Goal: Navigation & Orientation: Find specific page/section

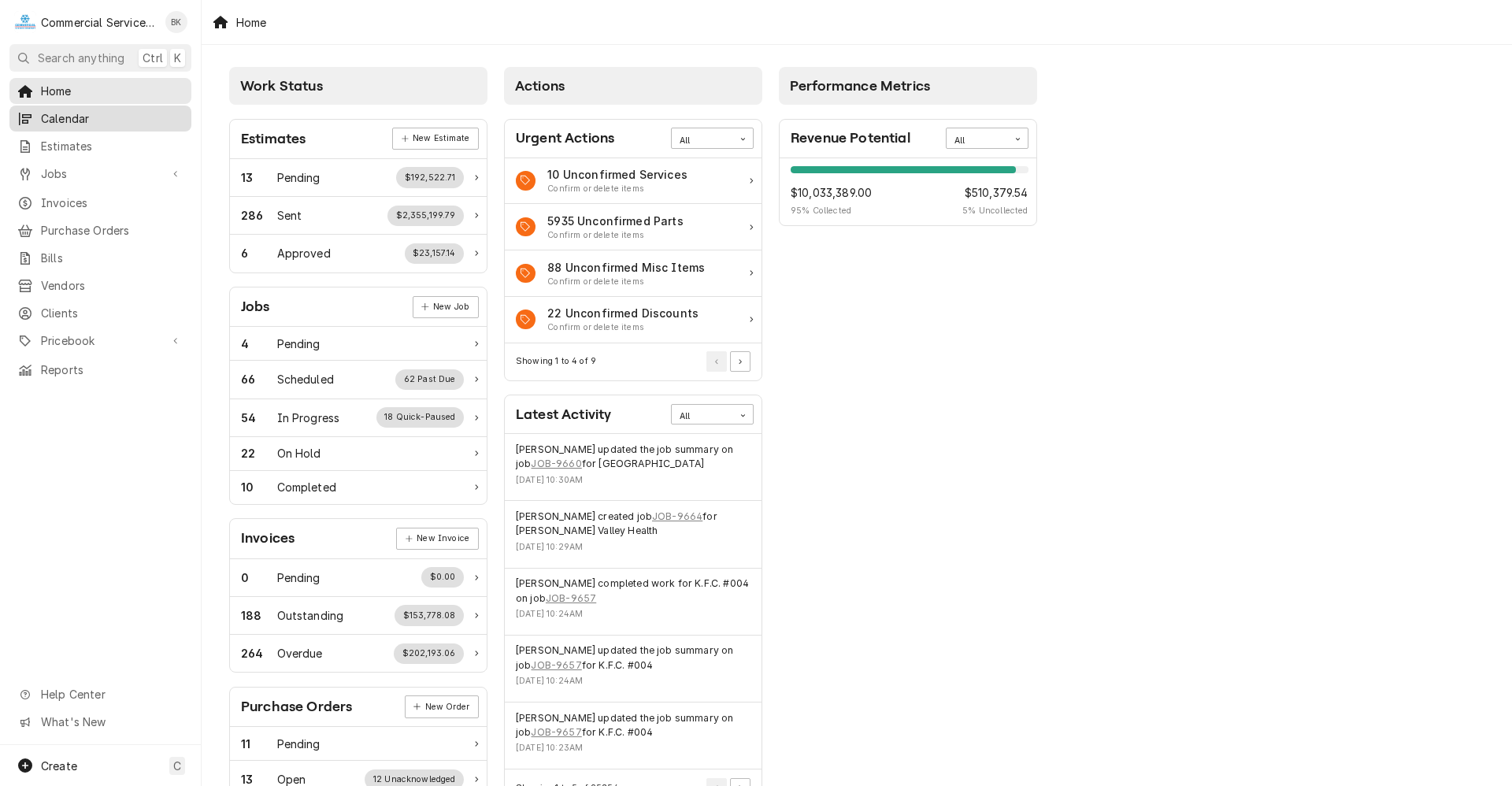
click at [63, 116] on span "Calendar" at bounding box center [112, 118] width 143 height 17
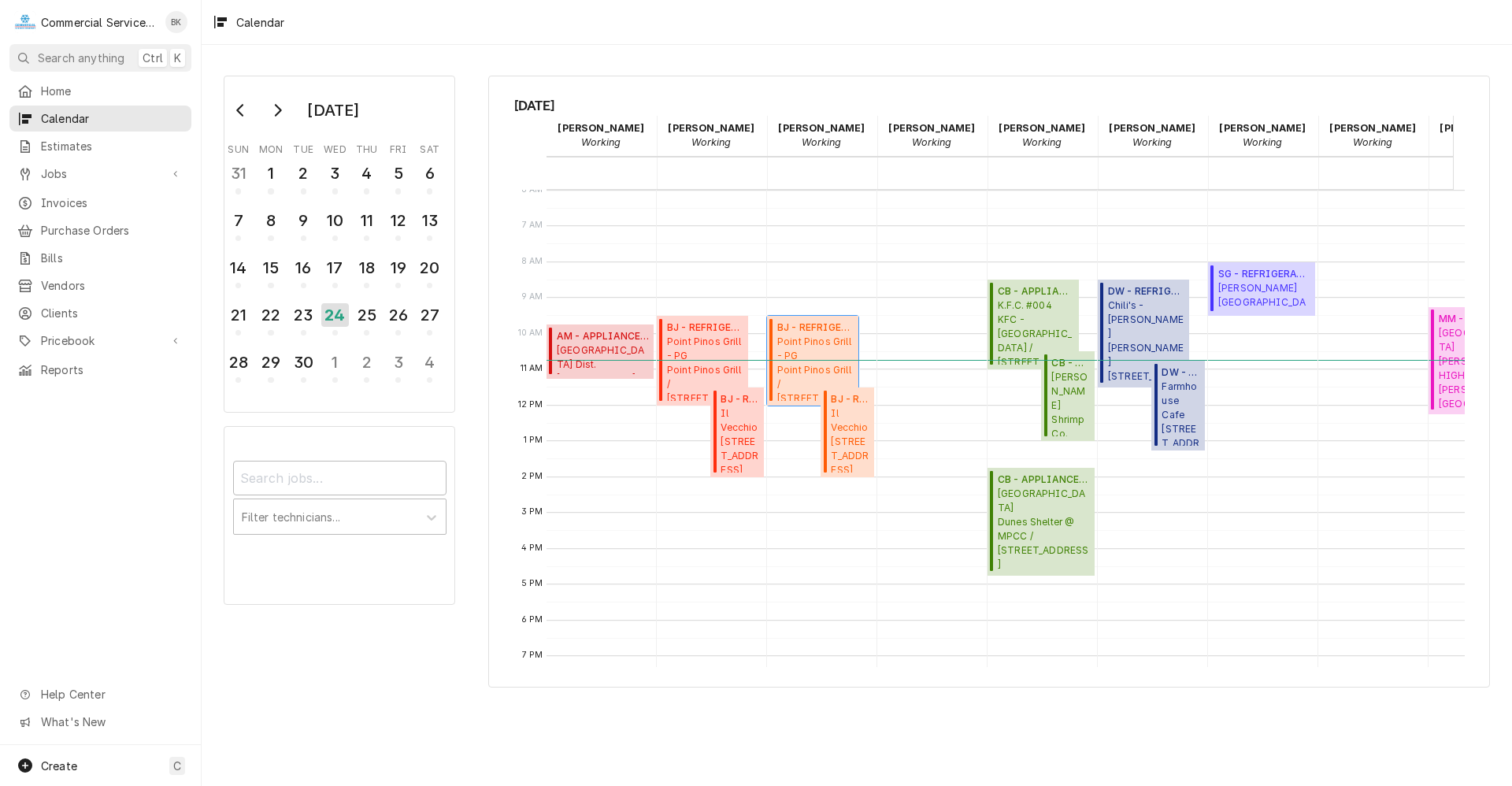
click at [810, 381] on span "Point Pinos Grill - PG Point Pinos Grill / 79 Asilomar Ave, Pacific Grove, CA 9…" at bounding box center [815, 368] width 76 height 66
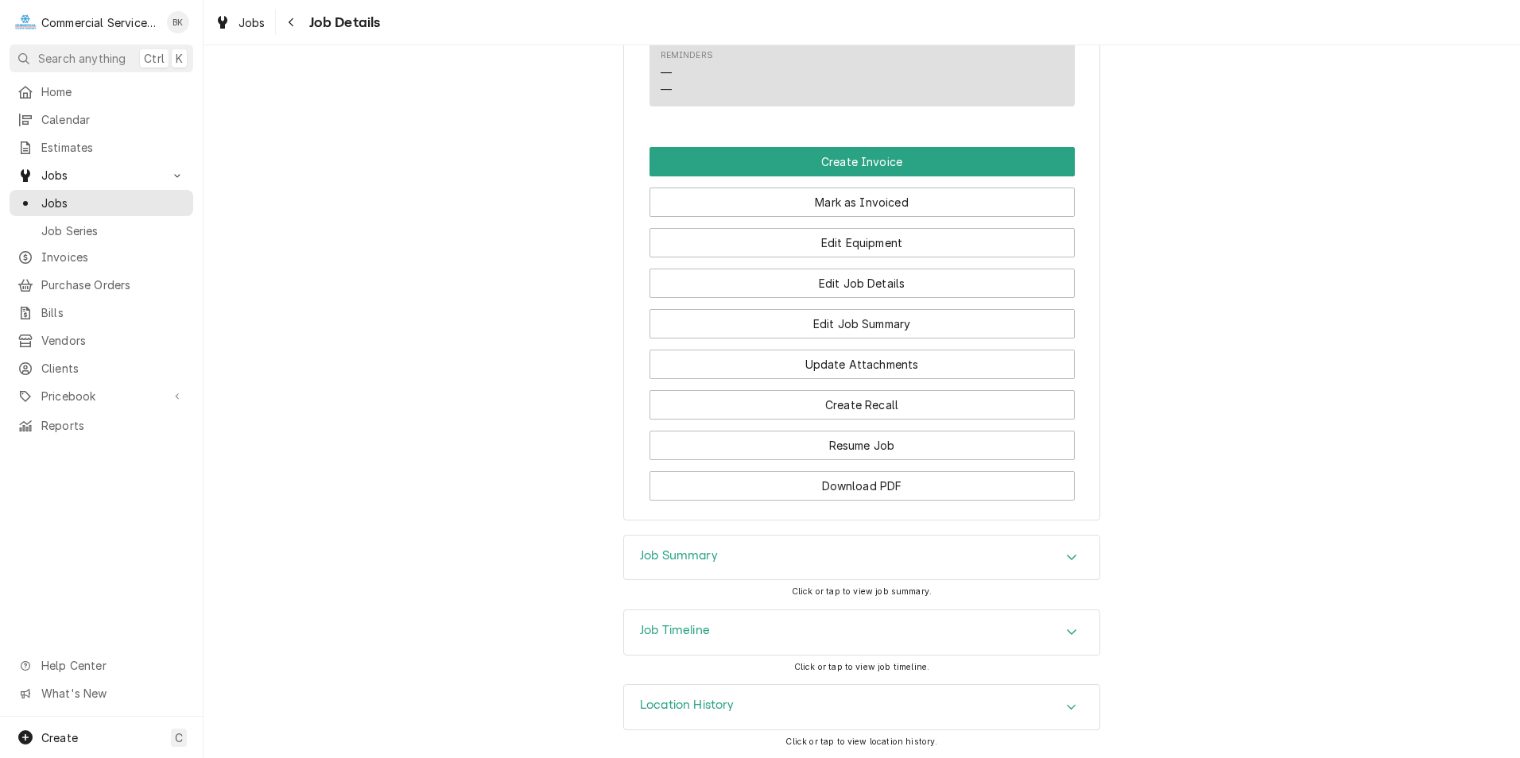
scroll to position [1168, 0]
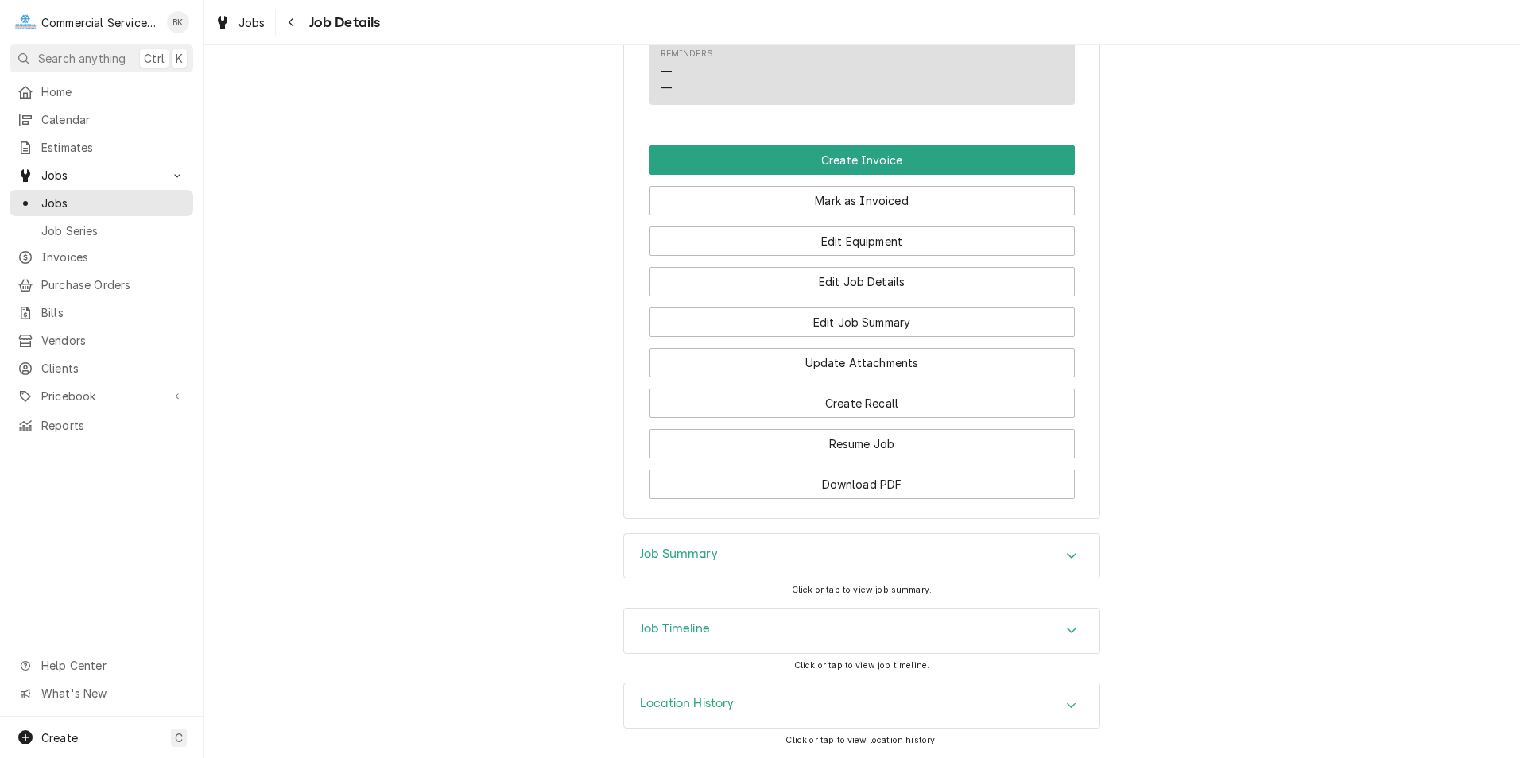
click at [832, 564] on div "Job Summary" at bounding box center [861, 556] width 475 height 45
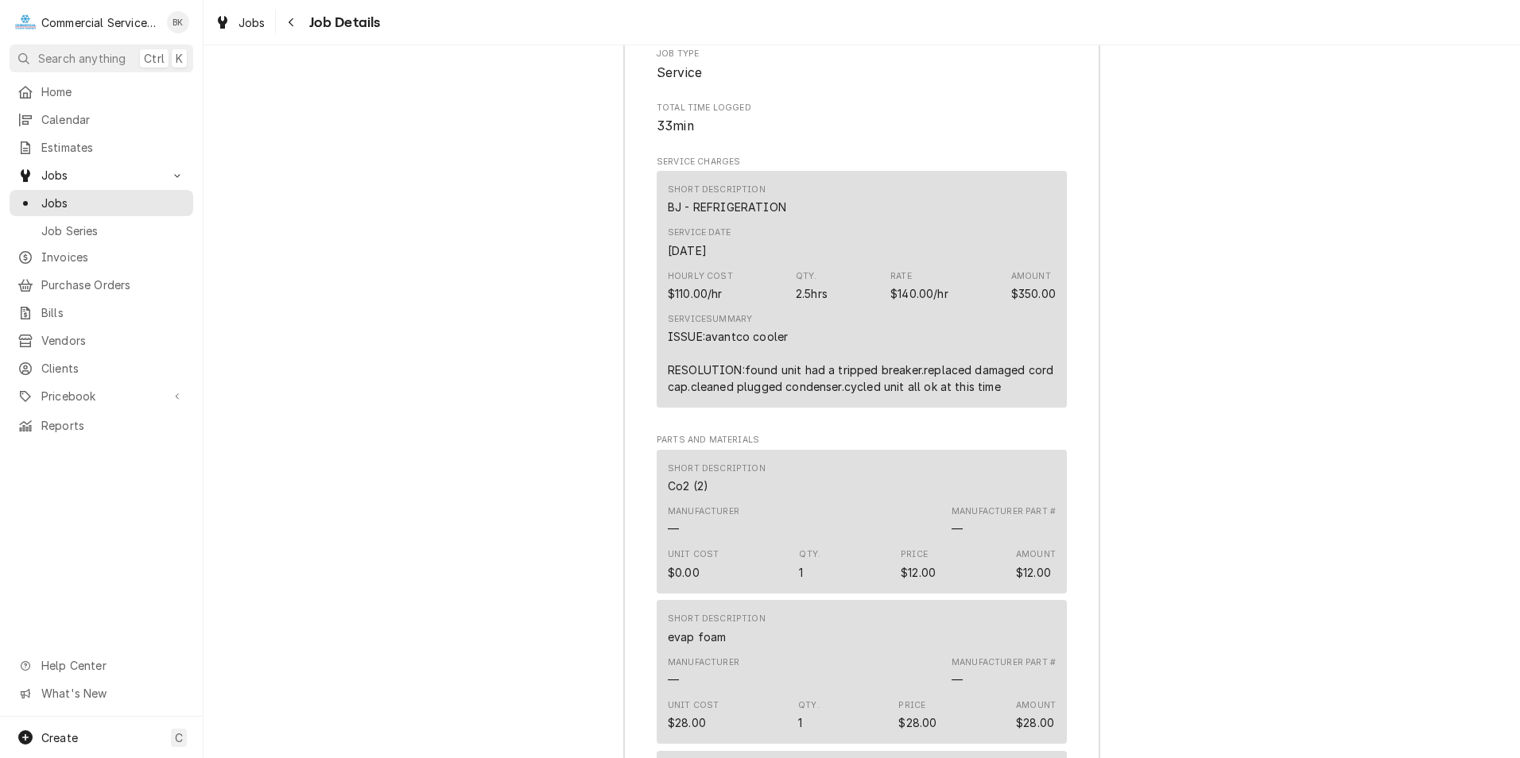
scroll to position [1804, 0]
click at [289, 20] on icon "Navigate back" at bounding box center [291, 22] width 7 height 11
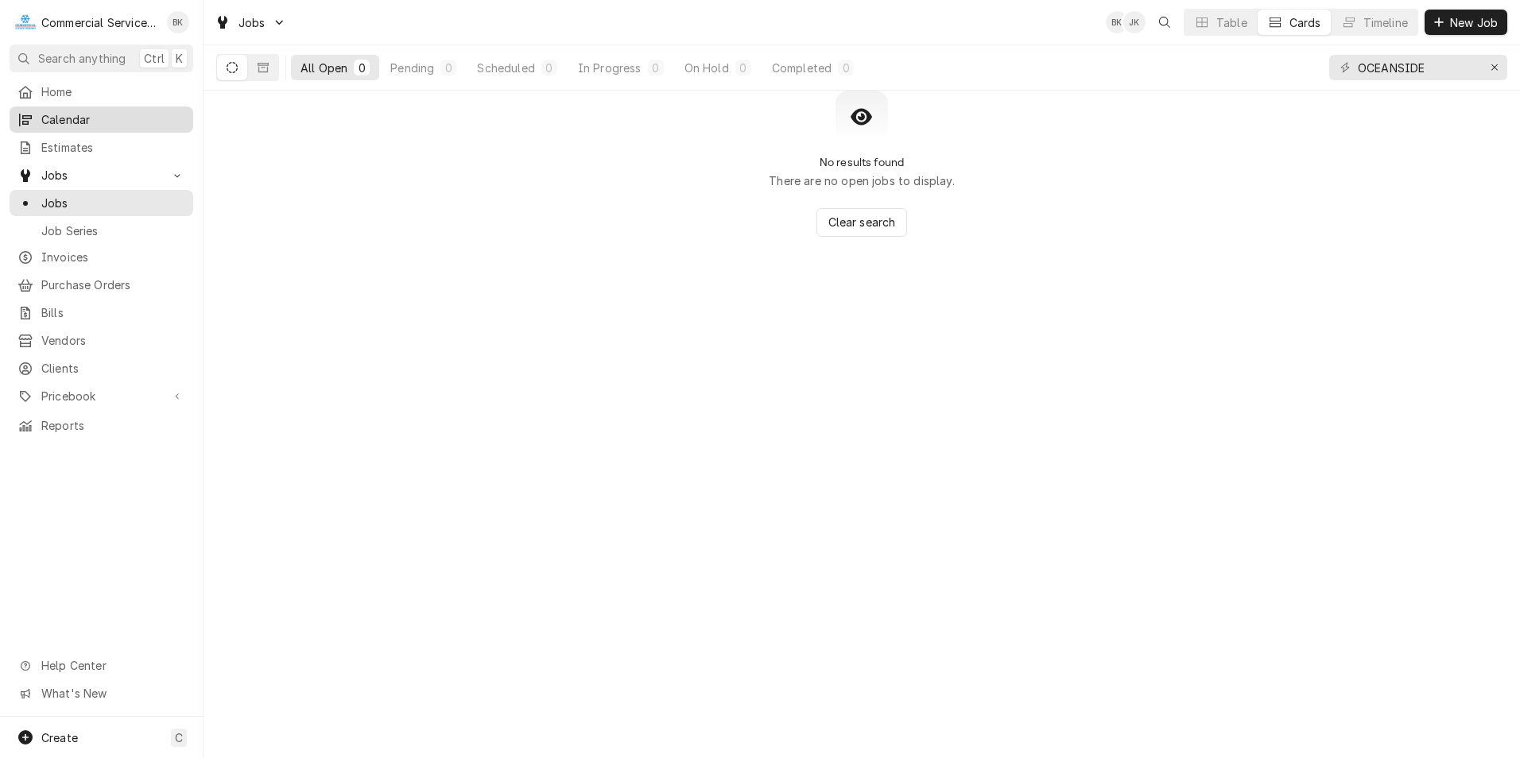
click at [118, 128] on link "Calendar" at bounding box center [102, 120] width 184 height 26
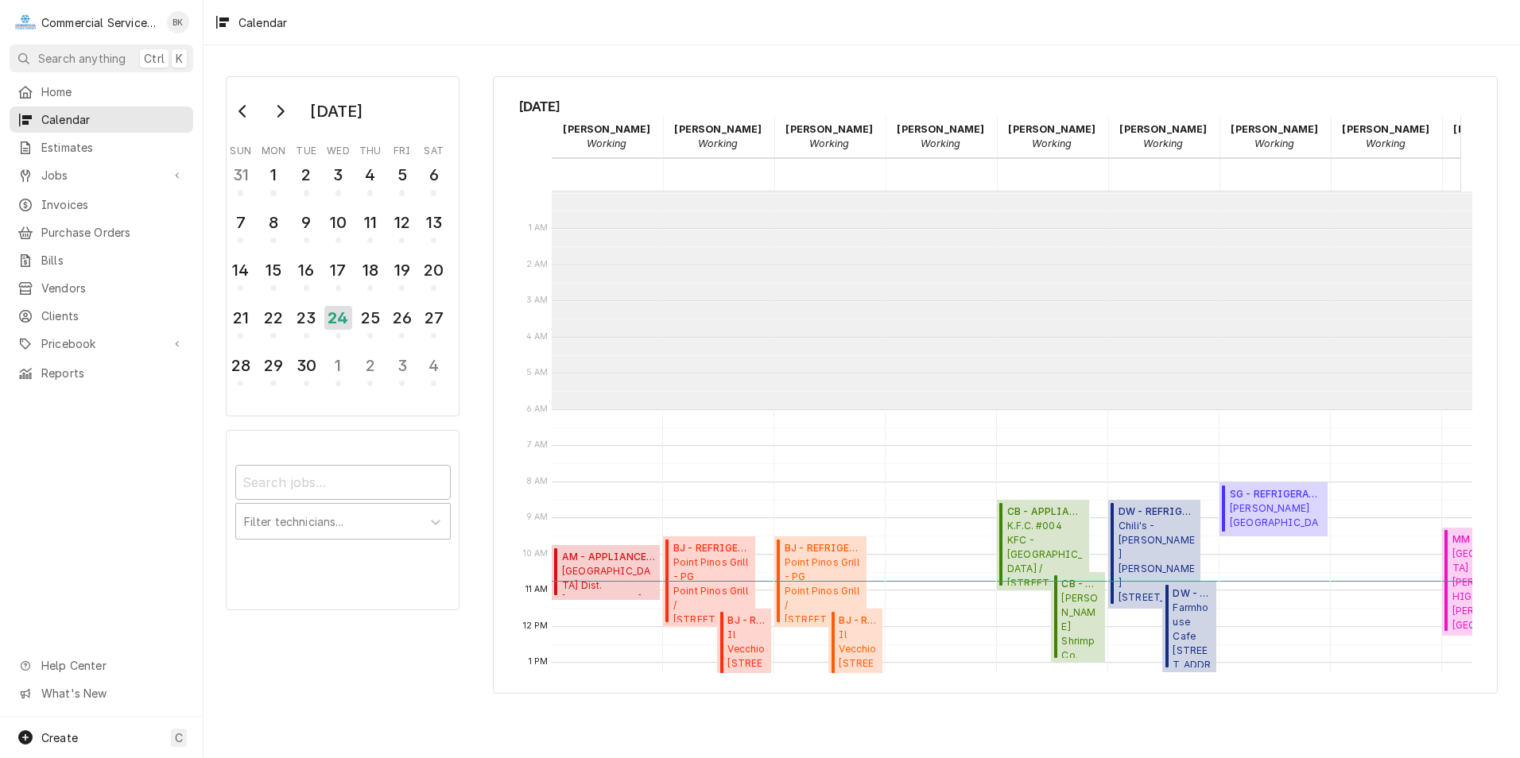
scroll to position [218, 0]
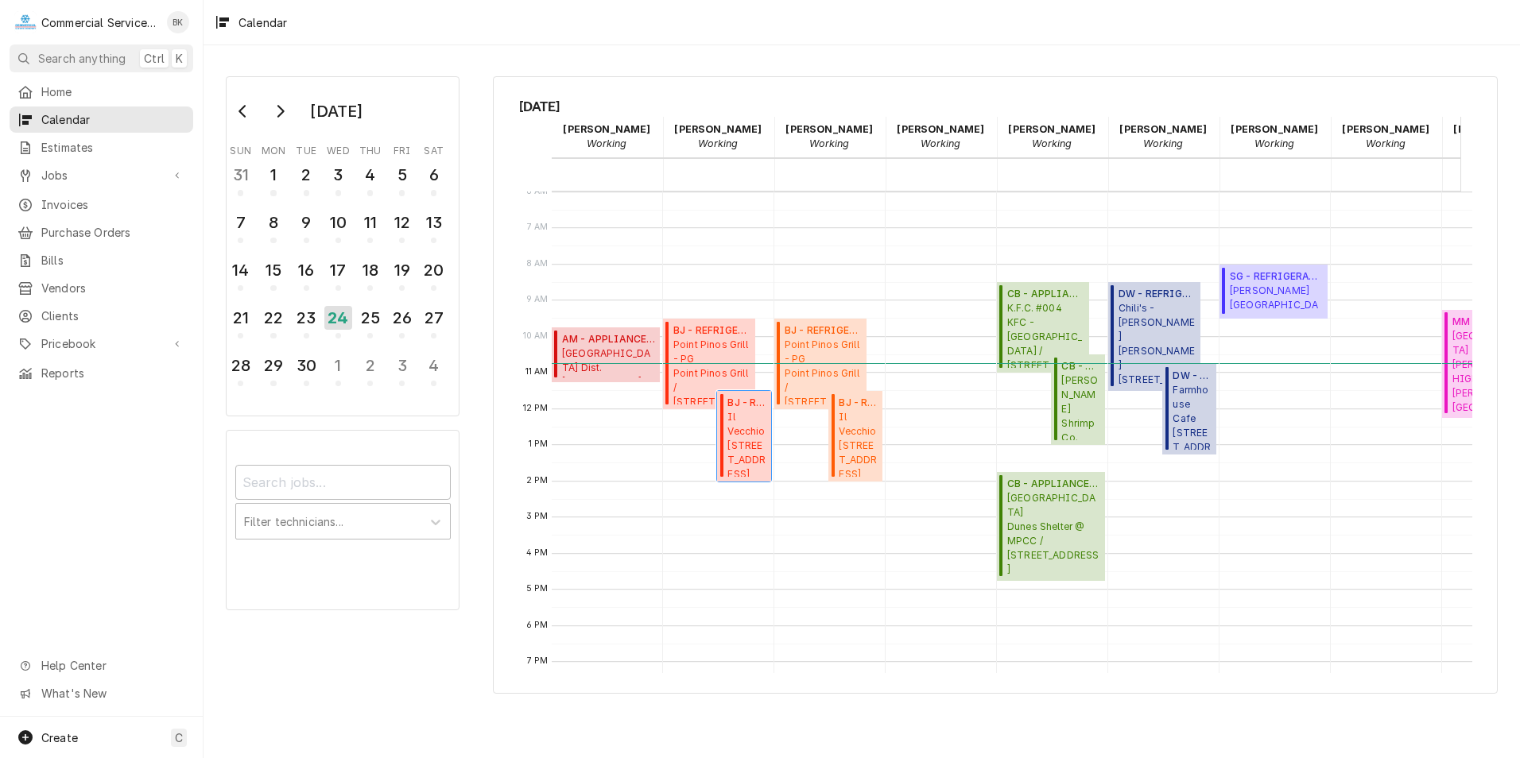
click at [754, 433] on span "Il Vecchio 110 Central Ave, Pacific Grove, CA 93950" at bounding box center [746, 443] width 39 height 67
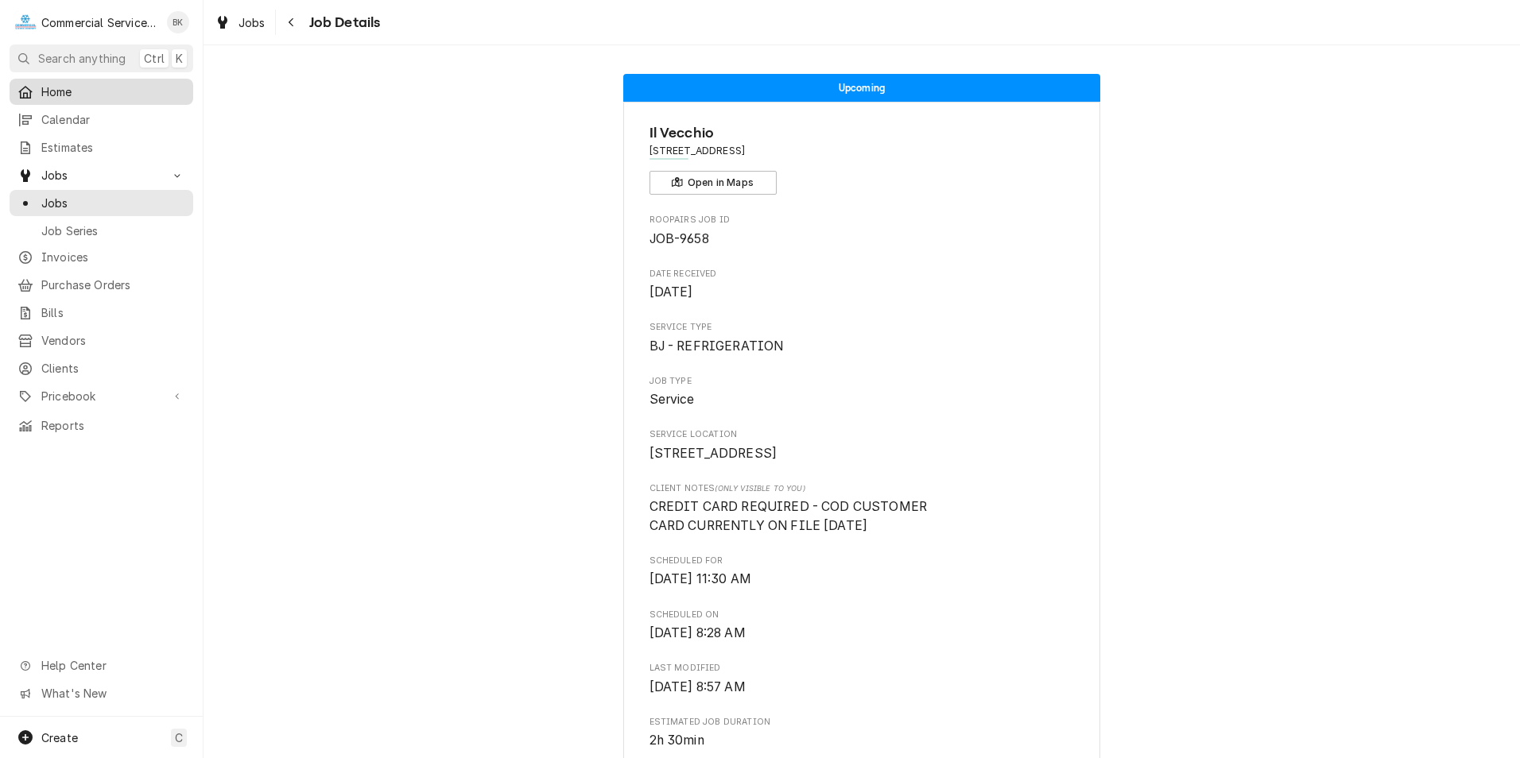
click at [116, 91] on span "Home" at bounding box center [113, 91] width 144 height 17
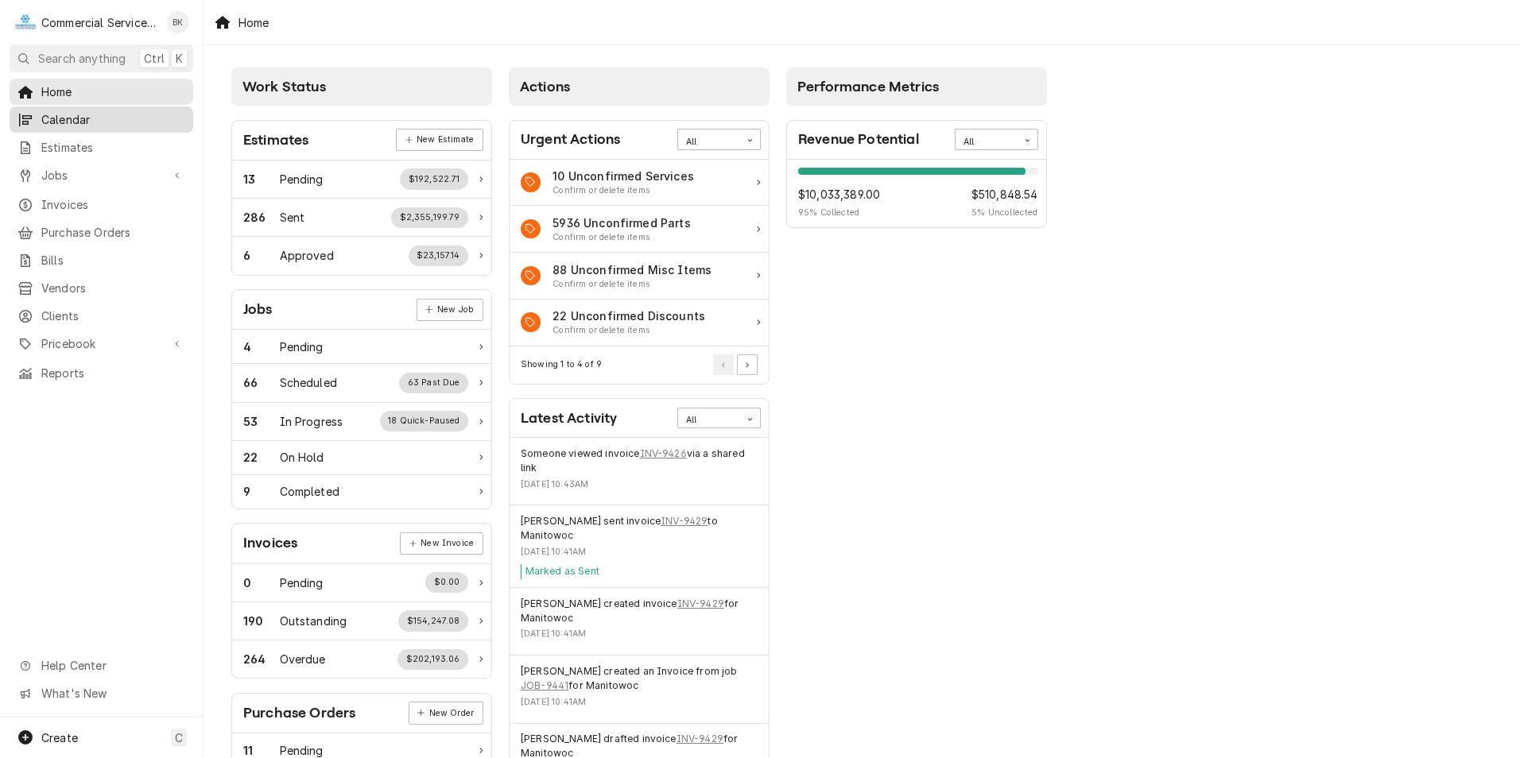
click at [85, 112] on span "Calendar" at bounding box center [113, 119] width 144 height 17
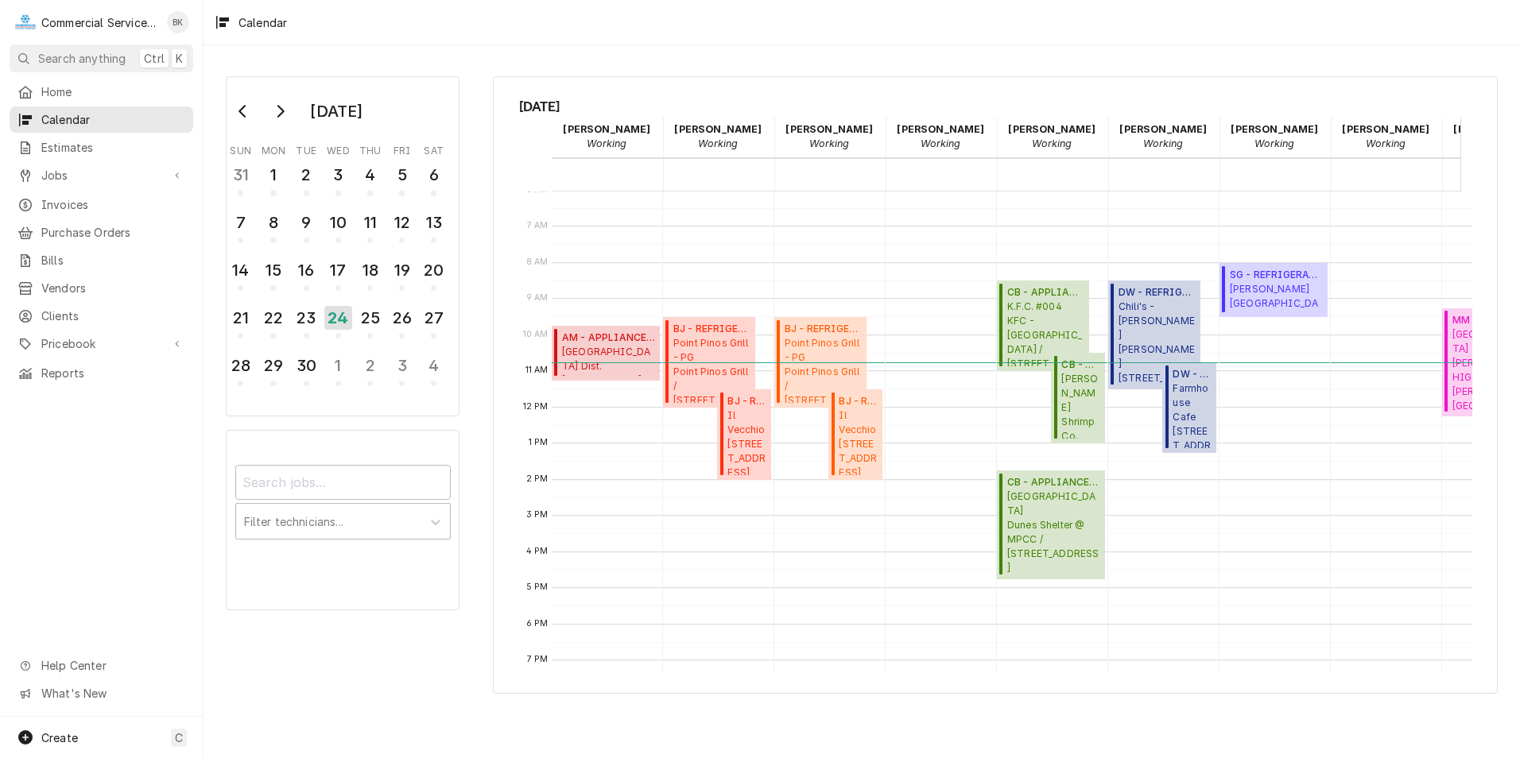
scroll to position [218, 0]
